Goal: Check status: Check status

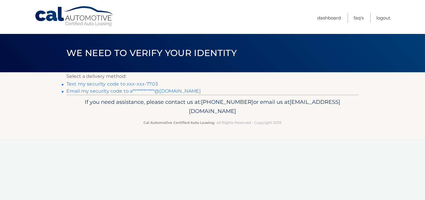
click at [154, 81] on li "Text my security code to xxx-xxx-7703" at bounding box center [212, 84] width 292 height 7
click at [153, 82] on link "Text my security code to xxx-xxx-7703" at bounding box center [112, 84] width 92 height 6
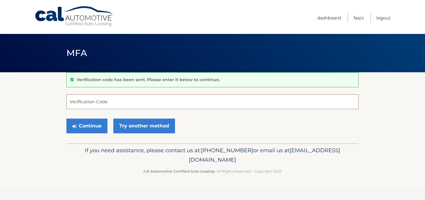
click at [174, 107] on input "Verification Code" at bounding box center [212, 102] width 292 height 15
type input "759461"
click at [66, 119] on button "Continue" at bounding box center [86, 126] width 41 height 15
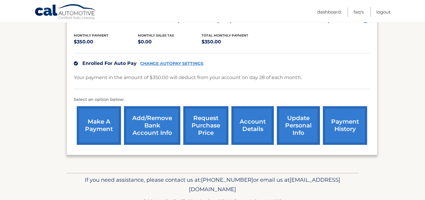
scroll to position [129, 0]
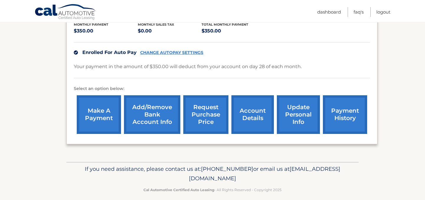
click at [263, 108] on link "account details" at bounding box center [253, 114] width 43 height 39
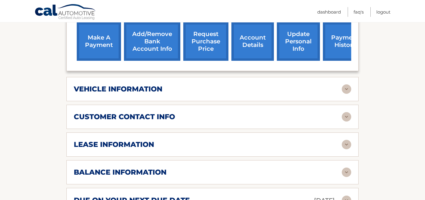
scroll to position [214, 0]
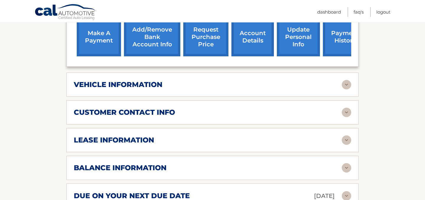
click at [251, 77] on div "vehicle information vehicle Year [DATE] vehicle make Honda vehicle model Civic …" at bounding box center [212, 85] width 292 height 24
click at [253, 88] on div "vehicle information" at bounding box center [208, 84] width 268 height 9
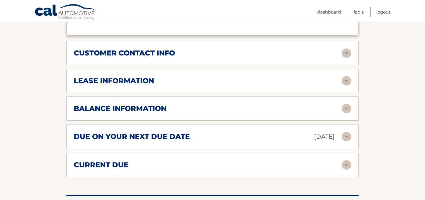
scroll to position [417, 0]
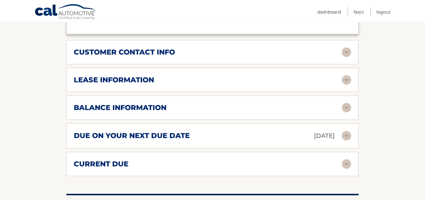
click at [230, 70] on div "lease information Contract Start Date [DATE] Term 39 Maturity Date [DATE] Start…" at bounding box center [212, 80] width 292 height 24
click at [229, 79] on div "lease information" at bounding box center [208, 80] width 268 height 9
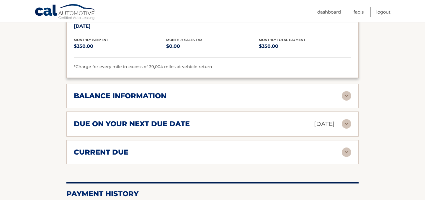
scroll to position [544, 0]
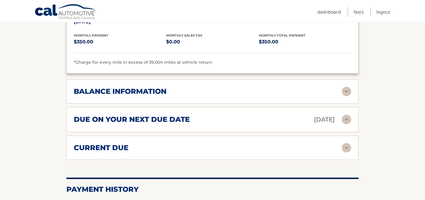
click at [226, 116] on div "due on your next due date [DATE]" at bounding box center [208, 120] width 268 height 10
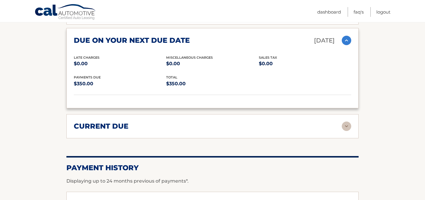
scroll to position [624, 0]
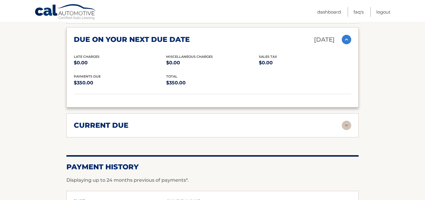
click at [217, 118] on div "current due Late Charges $0.00 Miscelleneous Charges* $0.00 Sales Tax $0.00 pay…" at bounding box center [212, 125] width 292 height 24
click at [240, 118] on div "current due Late Charges $0.00 Miscelleneous Charges* $0.00 Sales Tax $0.00 pay…" at bounding box center [212, 125] width 292 height 24
click at [265, 128] on div "current due" at bounding box center [213, 125] width 278 height 9
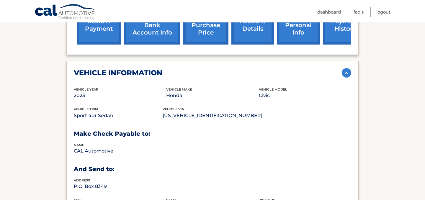
scroll to position [224, 0]
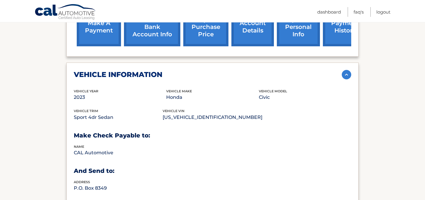
click at [303, 74] on div "vehicle information" at bounding box center [208, 74] width 268 height 9
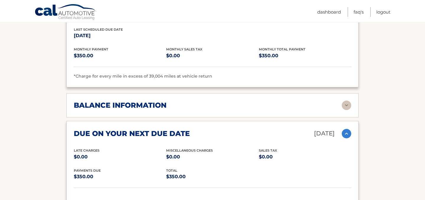
scroll to position [389, 0]
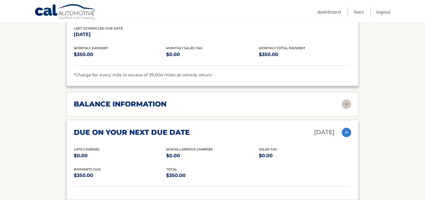
click at [226, 129] on div "due on your next due date [DATE]" at bounding box center [208, 132] width 268 height 10
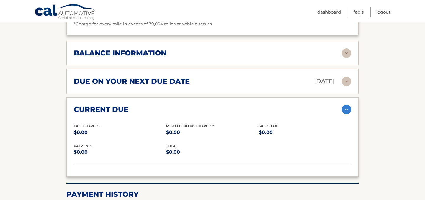
scroll to position [457, 0]
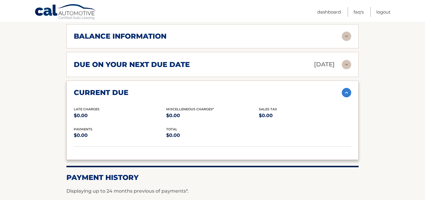
click at [237, 101] on div "current due Late Charges $0.00 Miscelleneous Charges* $0.00 Sales Tax $0.00 pay…" at bounding box center [212, 120] width 292 height 79
click at [238, 94] on div "current due" at bounding box center [208, 92] width 268 height 9
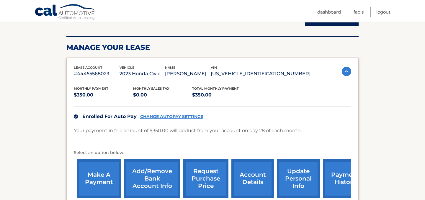
scroll to position [73, 0]
